Goal: Task Accomplishment & Management: Manage account settings

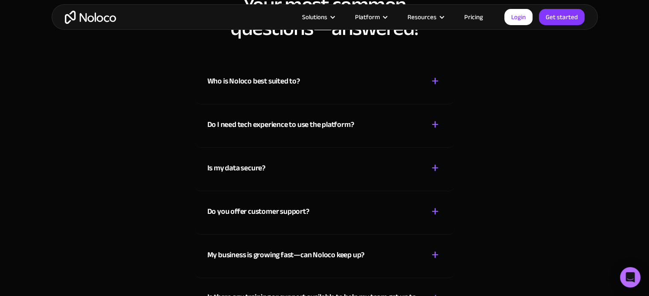
scroll to position [3176, 0]
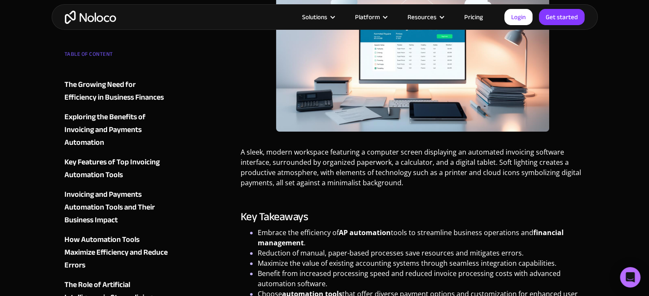
scroll to position [624, 0]
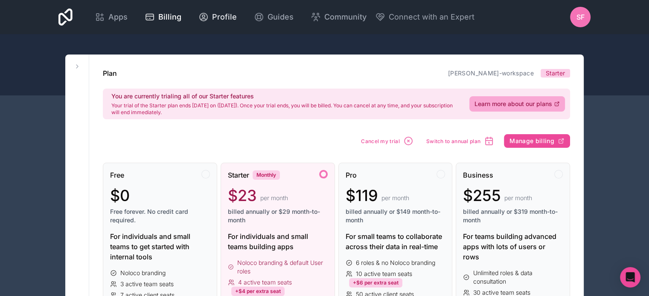
click at [209, 17] on div "Profile" at bounding box center [217, 17] width 38 height 12
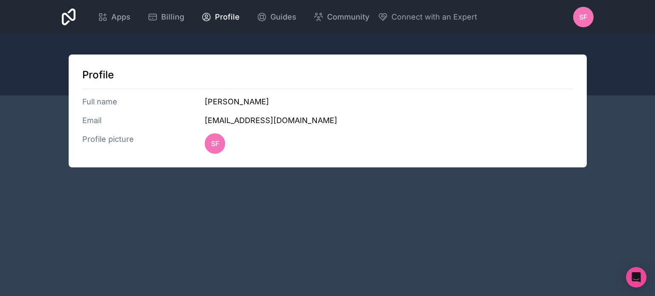
click at [66, 21] on icon at bounding box center [69, 17] width 14 height 17
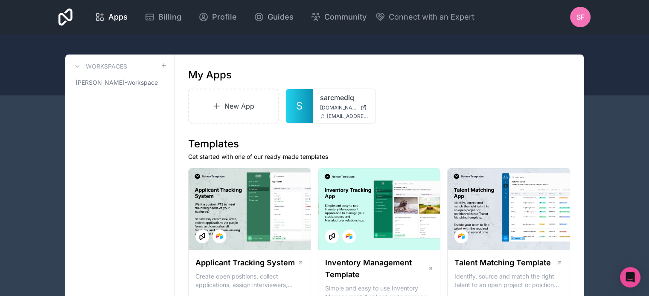
click at [580, 20] on span "SF" at bounding box center [580, 17] width 8 height 10
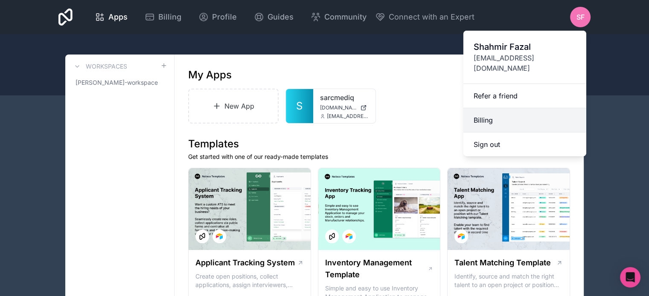
click at [515, 119] on link "Billing" at bounding box center [524, 120] width 123 height 24
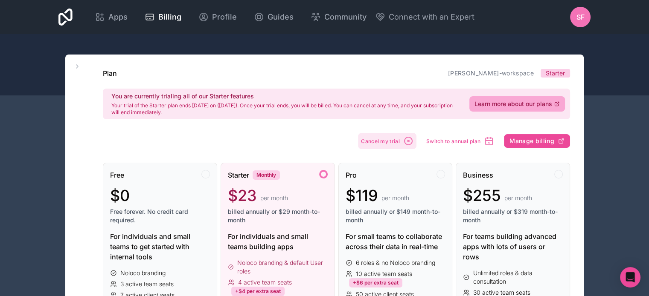
click at [400, 142] on span "Cancel my trial" at bounding box center [380, 141] width 39 height 6
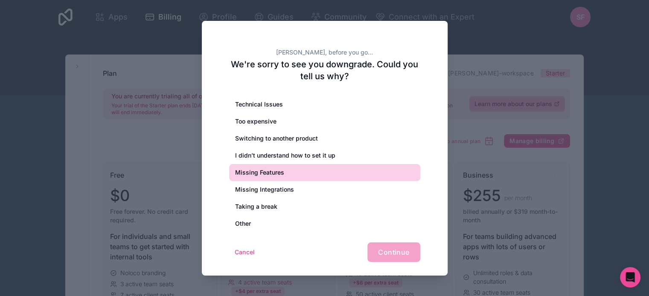
click at [383, 180] on div "Missing Features" at bounding box center [324, 172] width 191 height 17
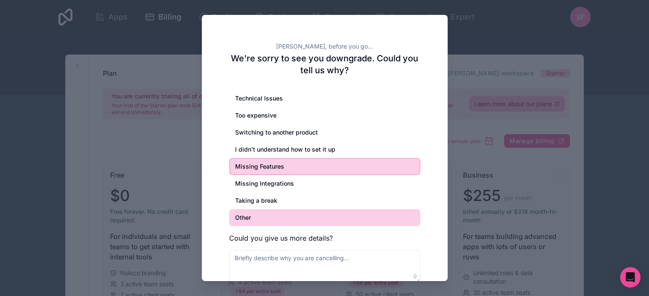
click at [345, 216] on div "Other" at bounding box center [324, 217] width 191 height 17
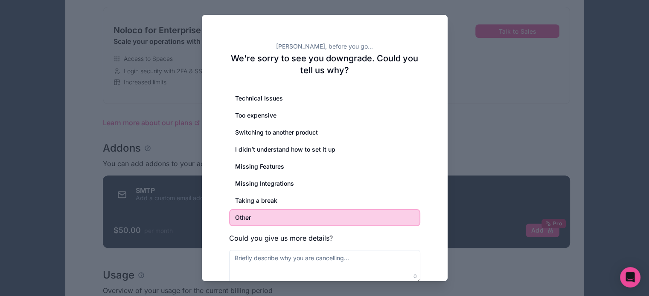
scroll to position [656, 0]
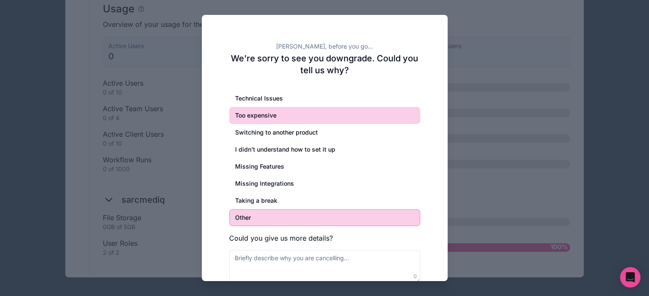
click at [232, 111] on div "Too expensive" at bounding box center [324, 115] width 191 height 17
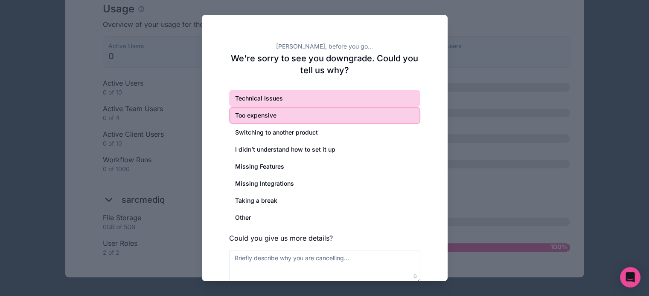
click at [261, 95] on div "Technical Issues" at bounding box center [324, 98] width 191 height 17
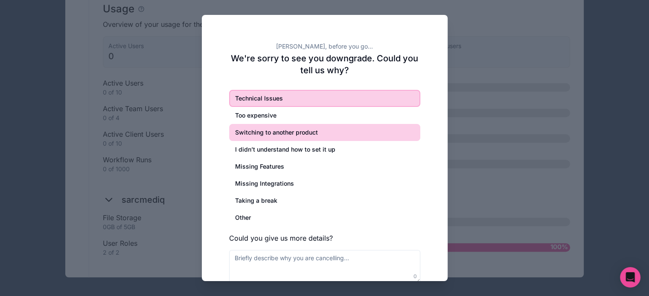
click at [267, 140] on div "Switching to another product" at bounding box center [324, 132] width 191 height 17
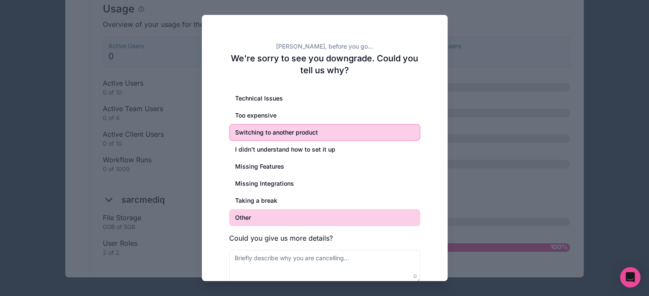
click at [259, 218] on div "Other" at bounding box center [324, 217] width 191 height 17
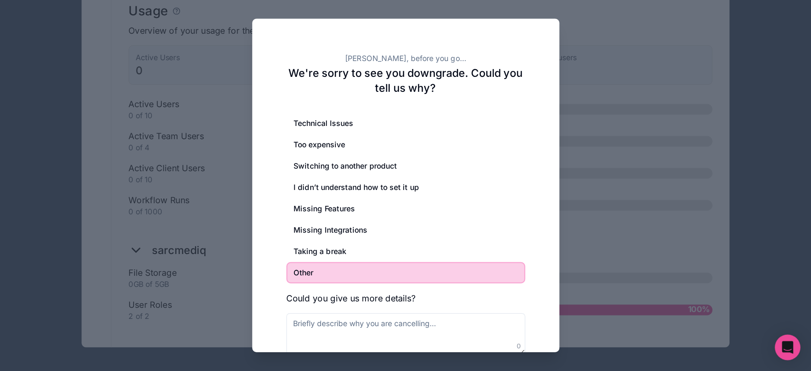
scroll to position [592, 0]
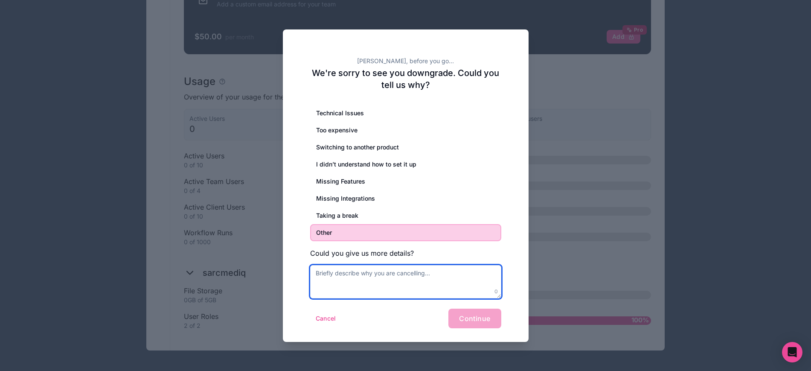
drag, startPoint x: 540, startPoint y: 9, endPoint x: 447, endPoint y: 287, distance: 292.9
click at [447, 287] on textarea at bounding box center [405, 281] width 191 height 33
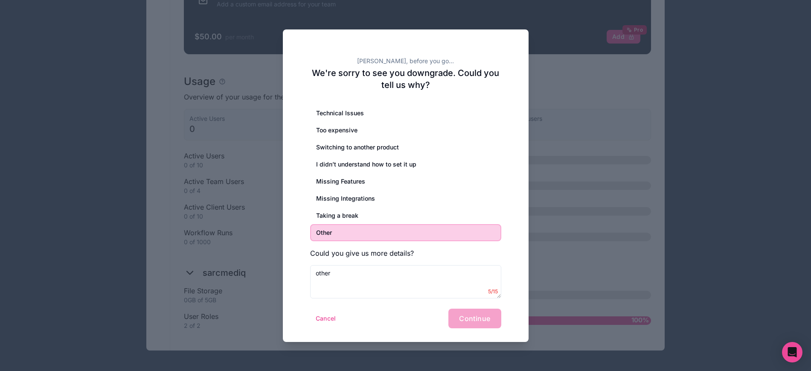
click at [436, 296] on div "Cancel Continue" at bounding box center [405, 318] width 191 height 20
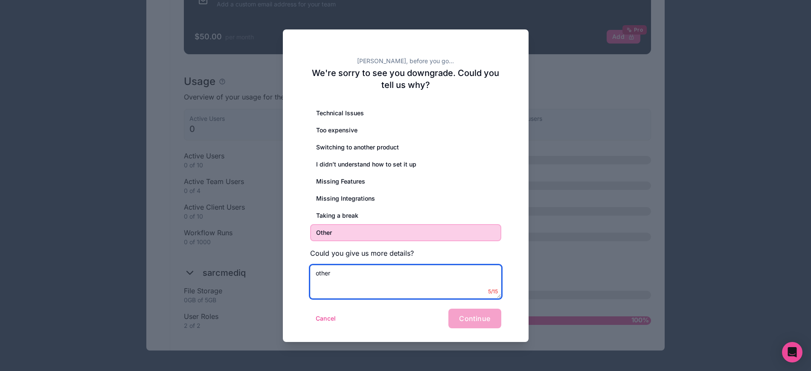
click at [433, 280] on textarea "other" at bounding box center [405, 281] width 191 height 33
type textarea "other readons that"
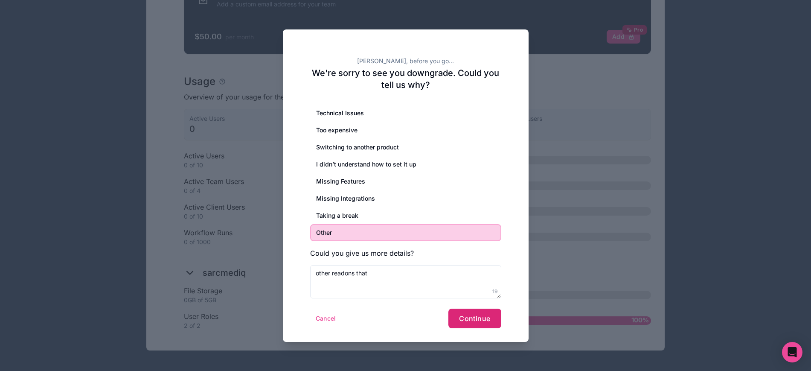
click at [471, 296] on button "Continue" at bounding box center [474, 318] width 52 height 20
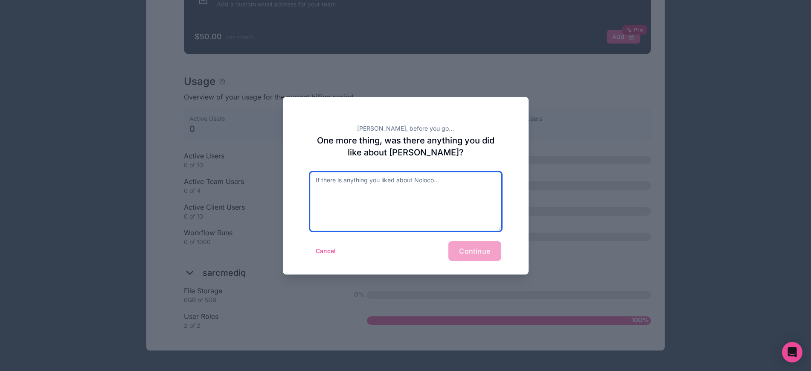
click at [396, 193] on textarea at bounding box center [405, 201] width 191 height 59
type textarea "nothin"
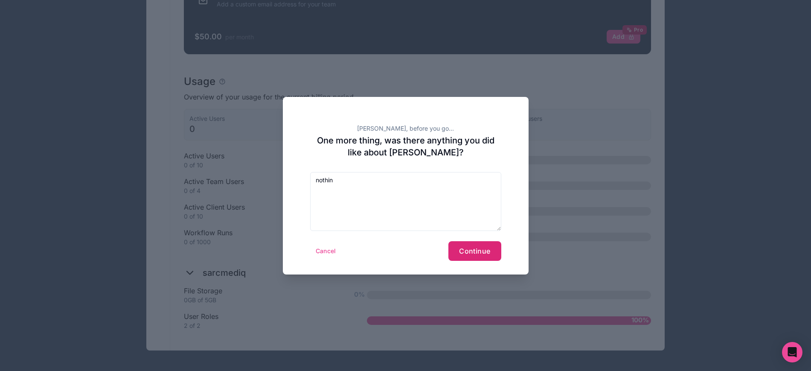
click at [477, 255] on button "Continue" at bounding box center [474, 251] width 52 height 20
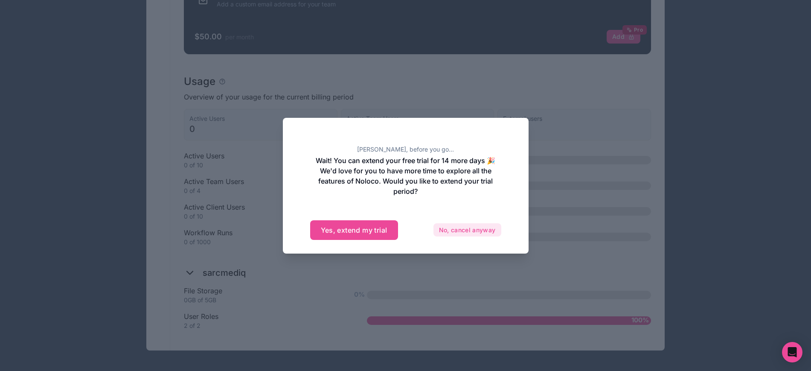
click at [491, 233] on button "No, cancel anyway" at bounding box center [467, 230] width 68 height 14
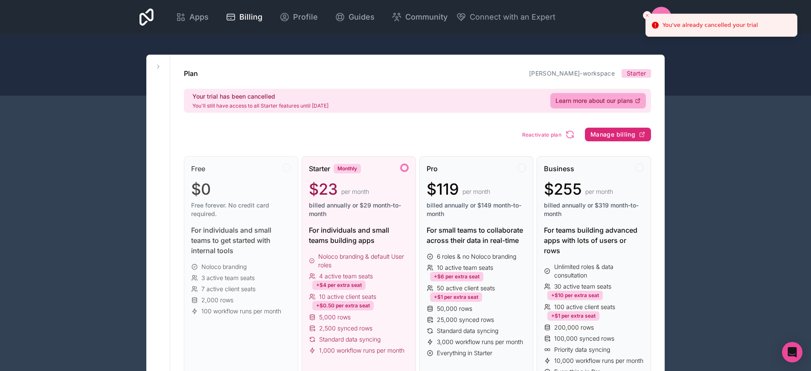
click at [626, 135] on span "Manage billing" at bounding box center [612, 134] width 45 height 8
